Goal: Task Accomplishment & Management: Complete application form

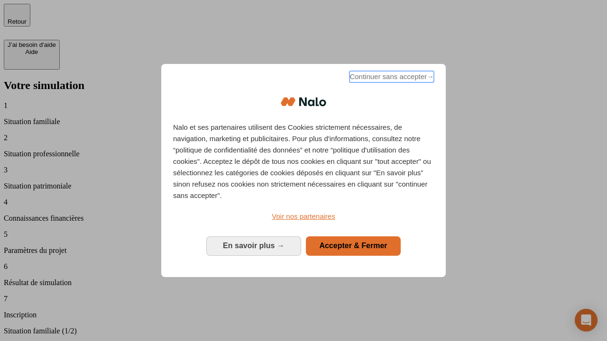
click at [390, 78] on span "Continuer sans accepter →" at bounding box center [391, 76] width 84 height 11
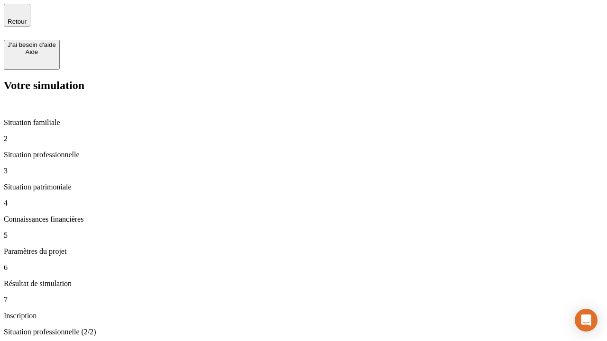
type input "30 000"
type input "40 000"
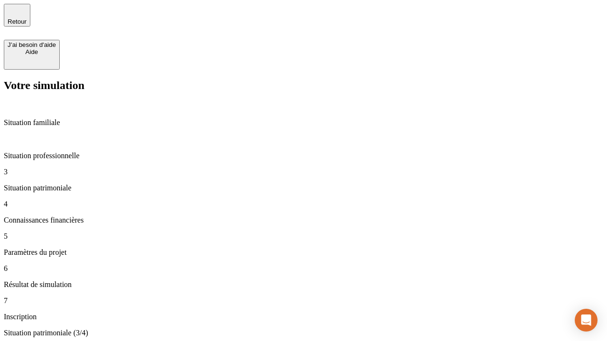
type input "1 100"
type input "20"
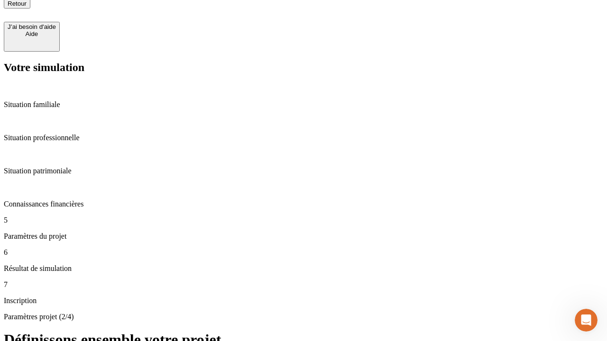
scroll to position [9, 0]
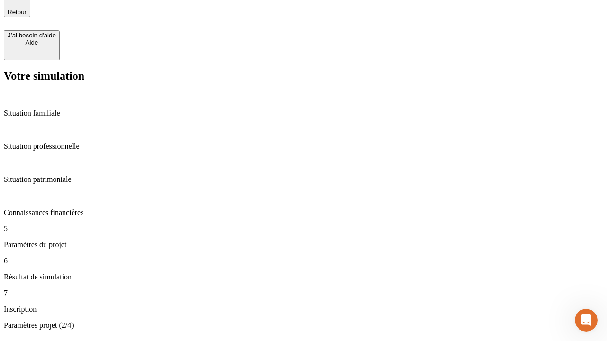
type input "40"
type input "62"
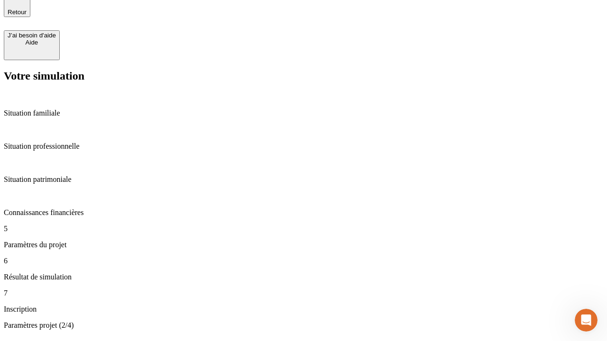
type input "50 000"
type input "640"
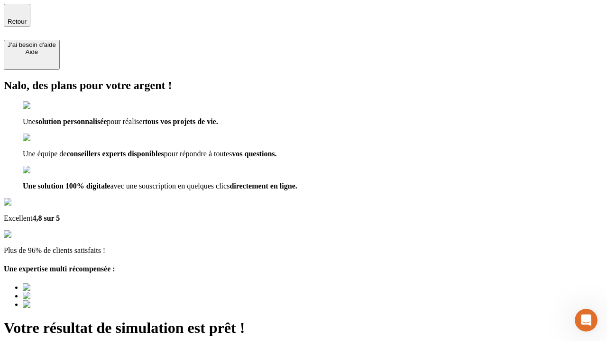
type input "[EMAIL_ADDRESS][DOMAIN_NAME]"
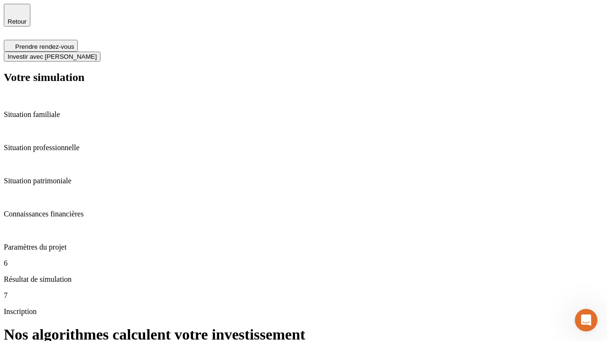
click at [97, 53] on span "Investir avec [PERSON_NAME]" at bounding box center [52, 56] width 89 height 7
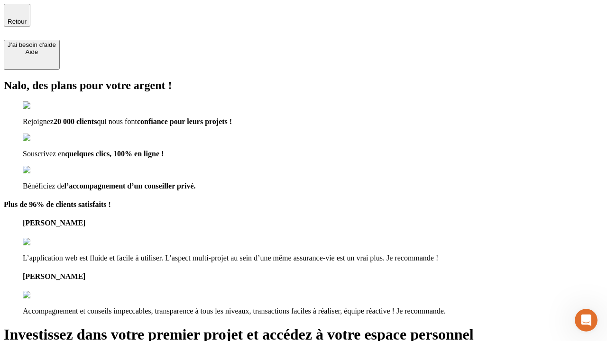
type input "abc"
